Goal: Register for event/course

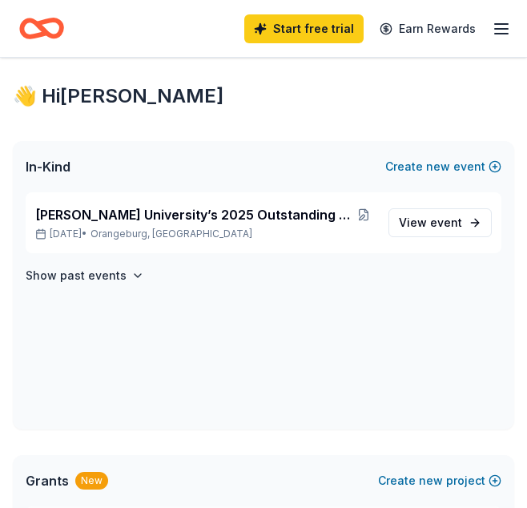
click at [55, 31] on icon "Home" at bounding box center [41, 29] width 45 height 38
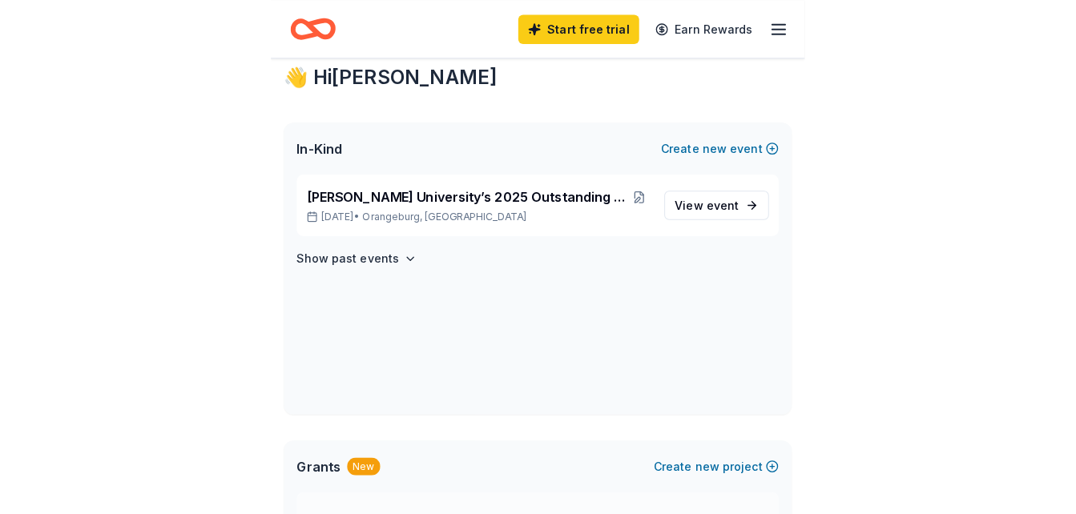
scroll to position [7, 0]
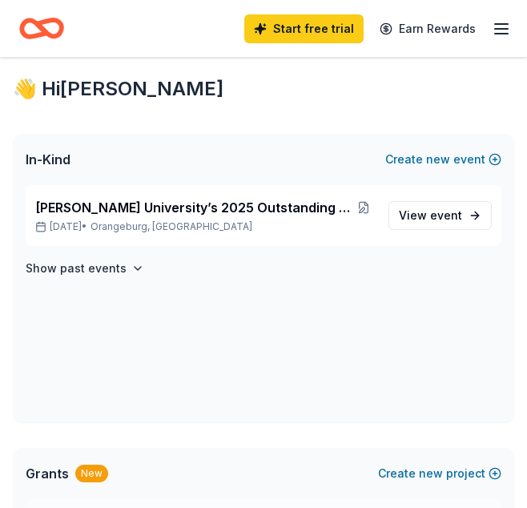
click at [40, 40] on icon "Home" at bounding box center [41, 29] width 45 height 38
click at [506, 36] on icon "button" at bounding box center [501, 28] width 19 height 19
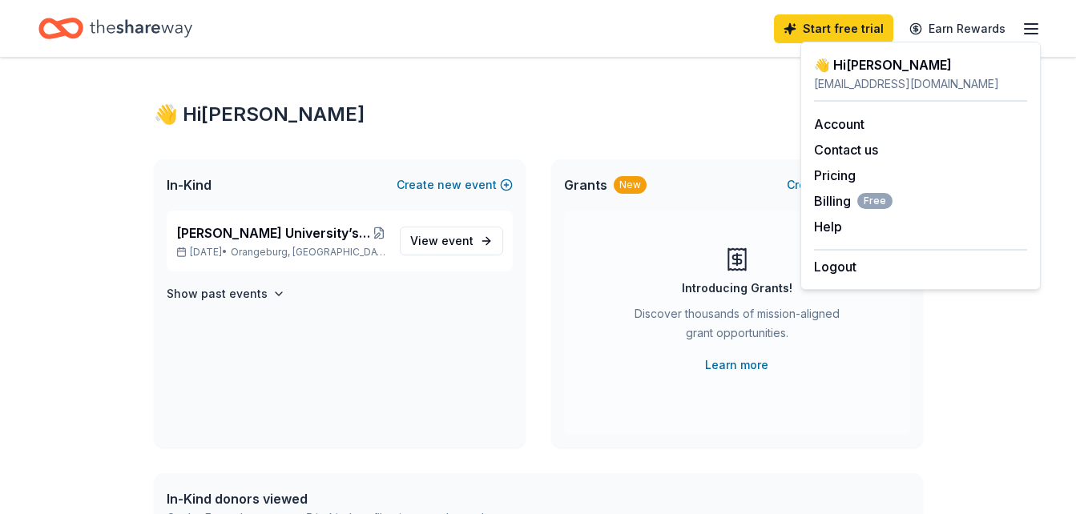
click at [151, 27] on icon "Home" at bounding box center [141, 28] width 103 height 33
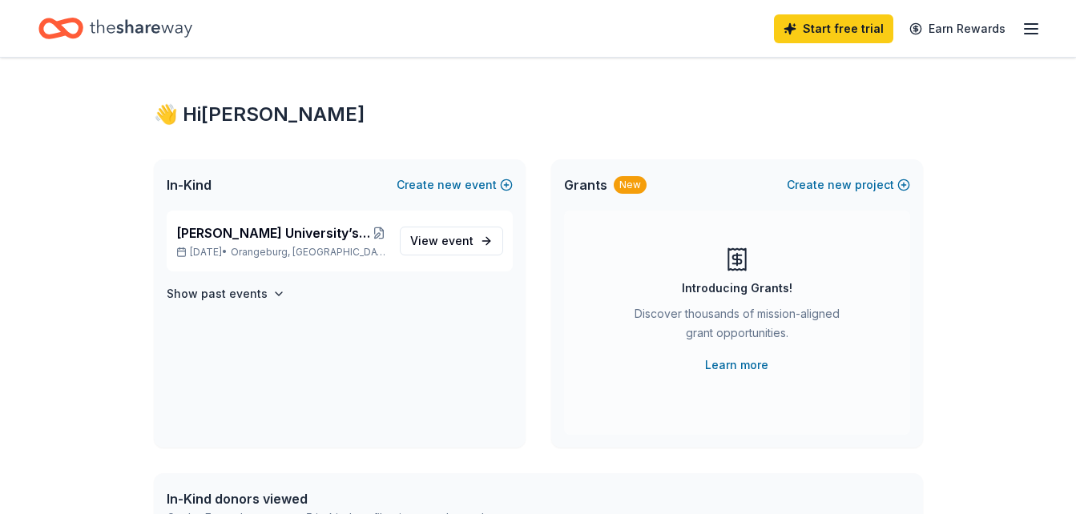
click at [151, 27] on icon "Home" at bounding box center [141, 28] width 103 height 33
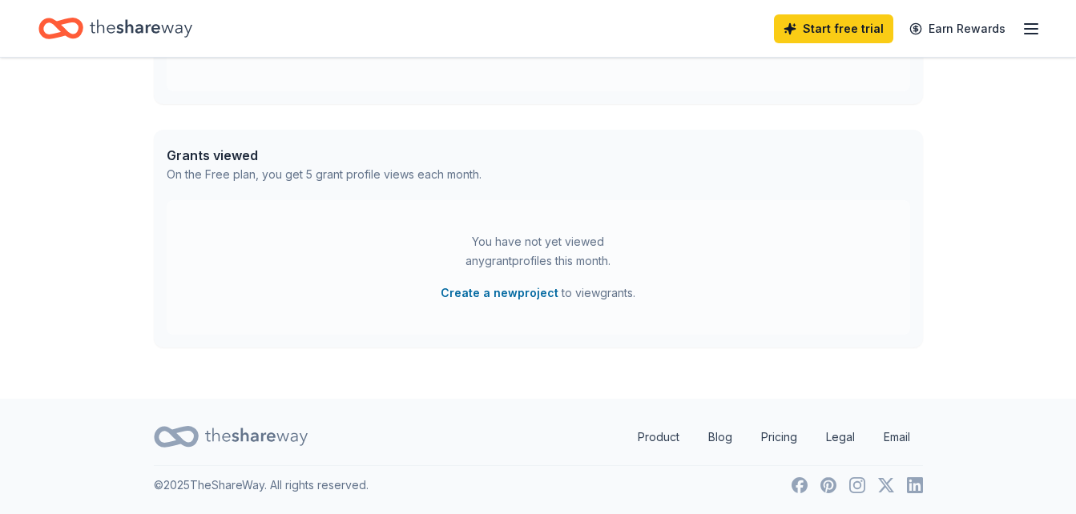
scroll to position [0, 0]
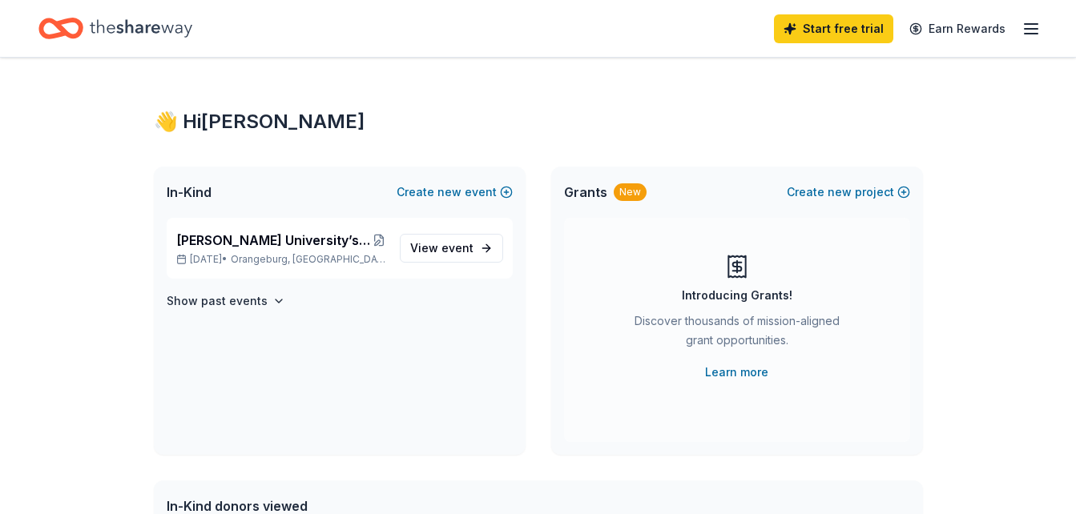
click at [526, 34] on line "button" at bounding box center [1031, 34] width 13 height 0
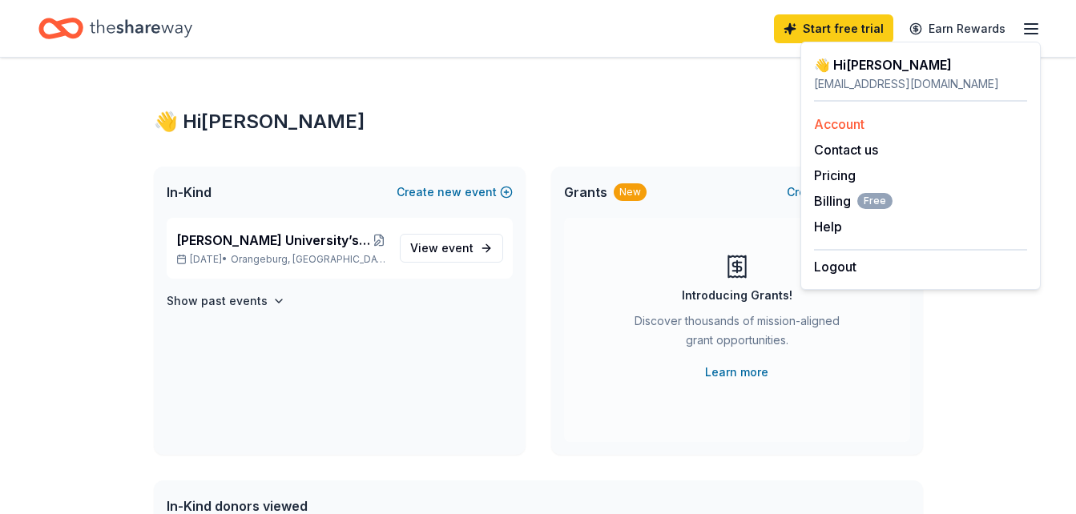
click at [526, 123] on div "Account" at bounding box center [920, 124] width 213 height 19
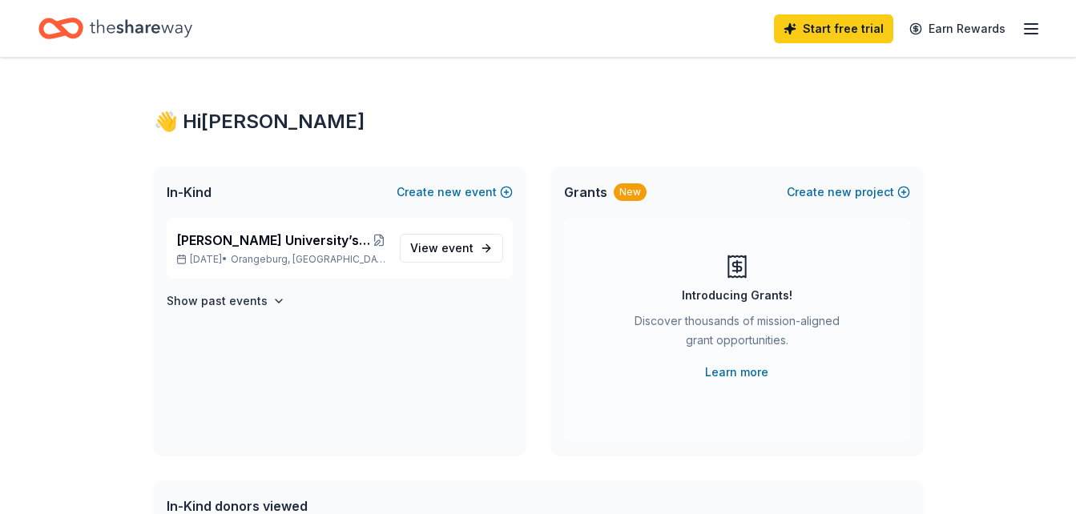
click at [131, 26] on icon "Home" at bounding box center [141, 28] width 103 height 18
click at [457, 245] on span "event" at bounding box center [457, 248] width 32 height 14
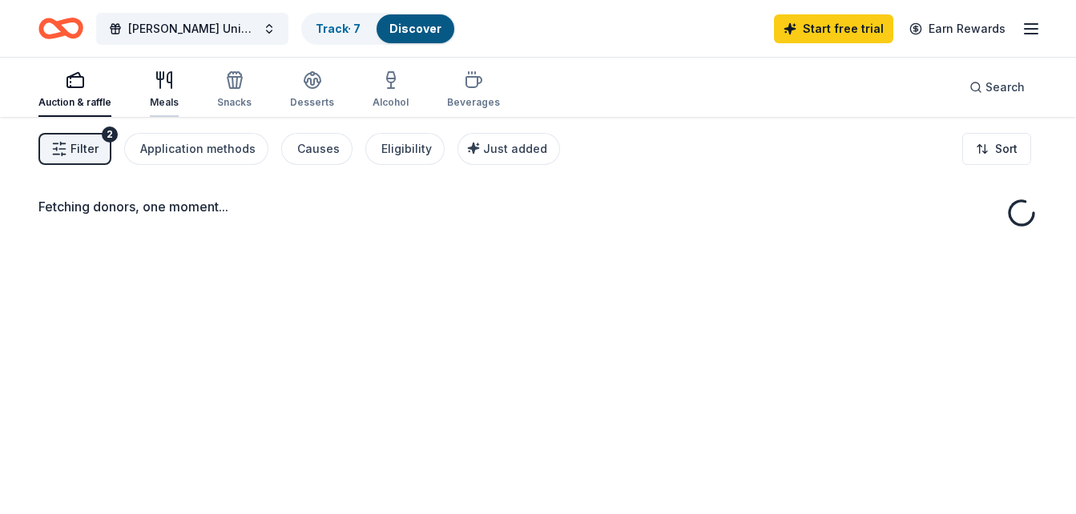
click at [171, 96] on div "Meals" at bounding box center [164, 102] width 29 height 13
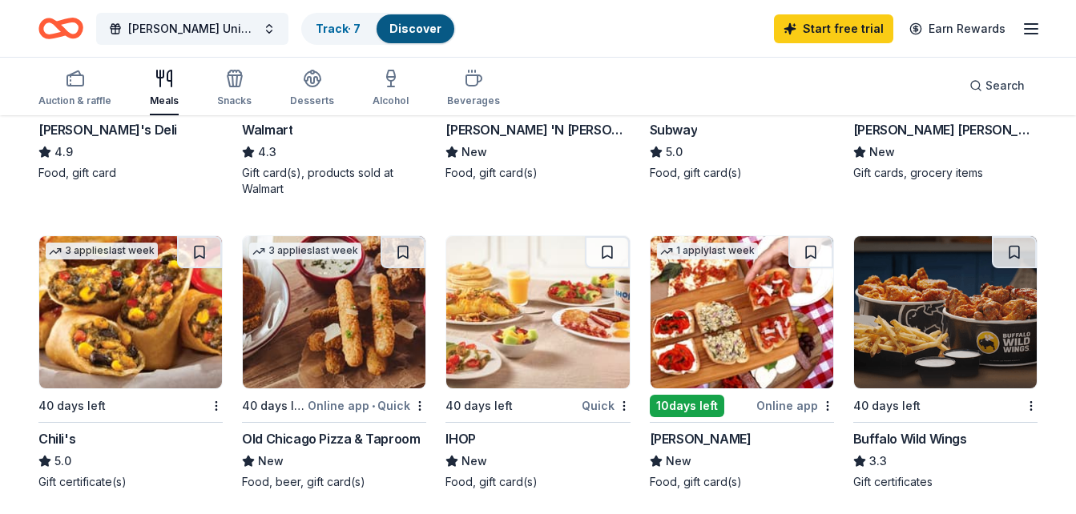
scroll to position [989, 0]
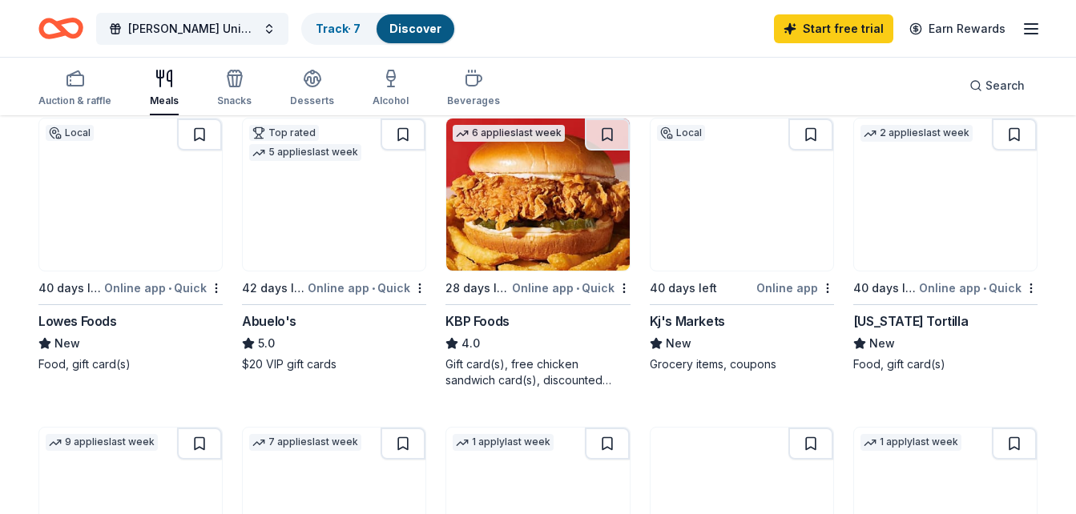
scroll to position [170, 0]
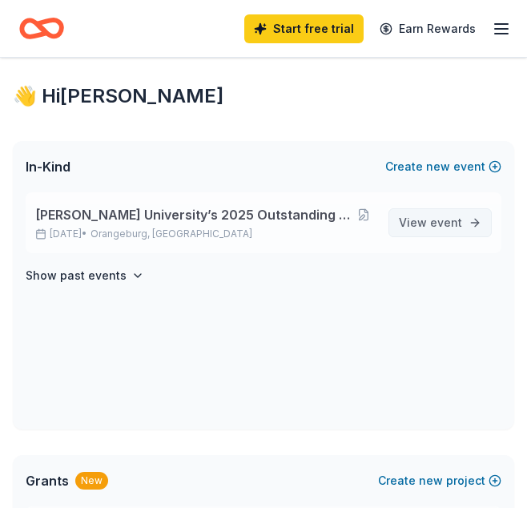
click at [428, 224] on span "View event" at bounding box center [430, 222] width 63 height 19
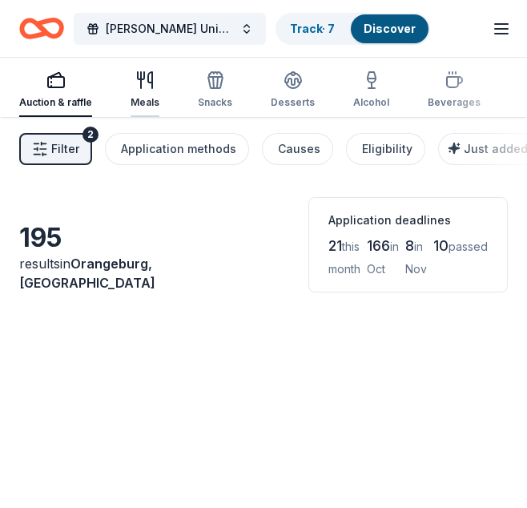
click at [142, 91] on div "Meals" at bounding box center [145, 90] width 29 height 38
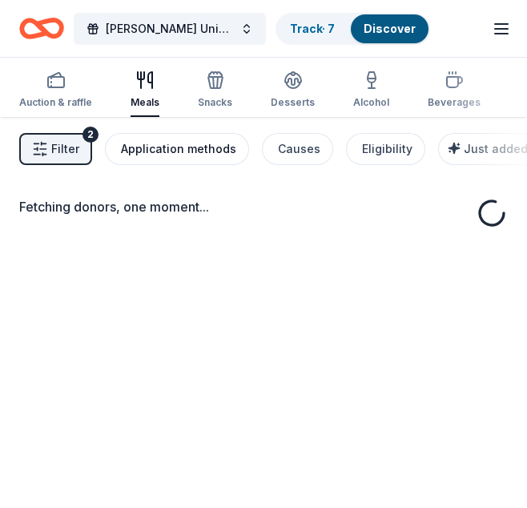
click at [108, 256] on div "[PERSON_NAME] University’s 2025 Outstanding Leaders Under 40 Track · 7 Discover…" at bounding box center [263, 312] width 527 height 625
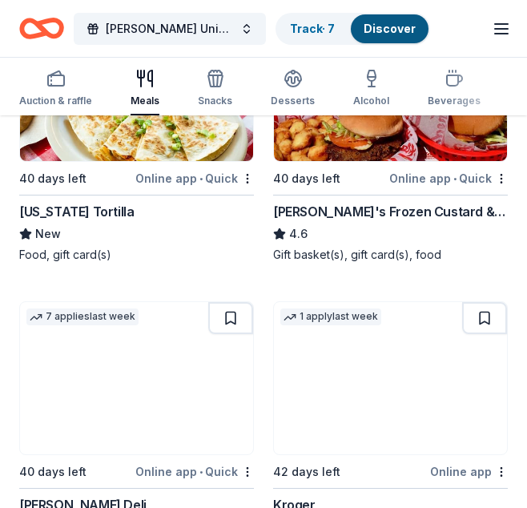
scroll to position [856, 0]
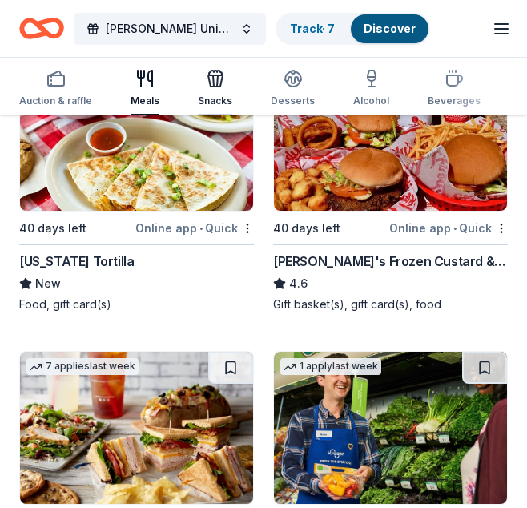
click at [225, 80] on div "button" at bounding box center [215, 78] width 34 height 19
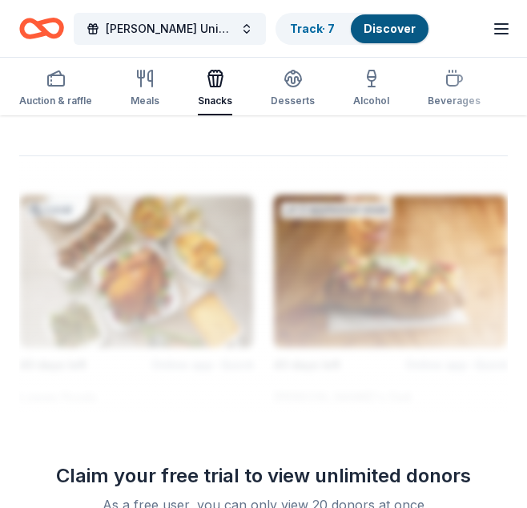
scroll to position [3137, 0]
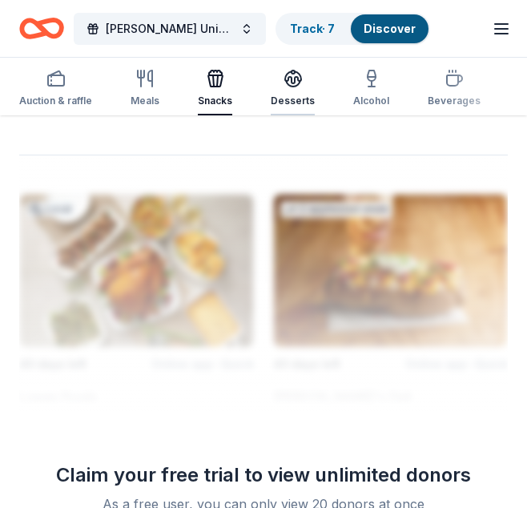
click at [280, 97] on div "Desserts" at bounding box center [293, 101] width 44 height 13
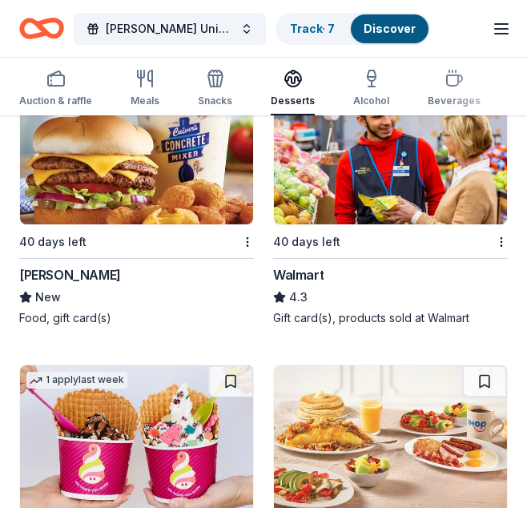
scroll to position [2049, 0]
